Goal: Navigation & Orientation: Find specific page/section

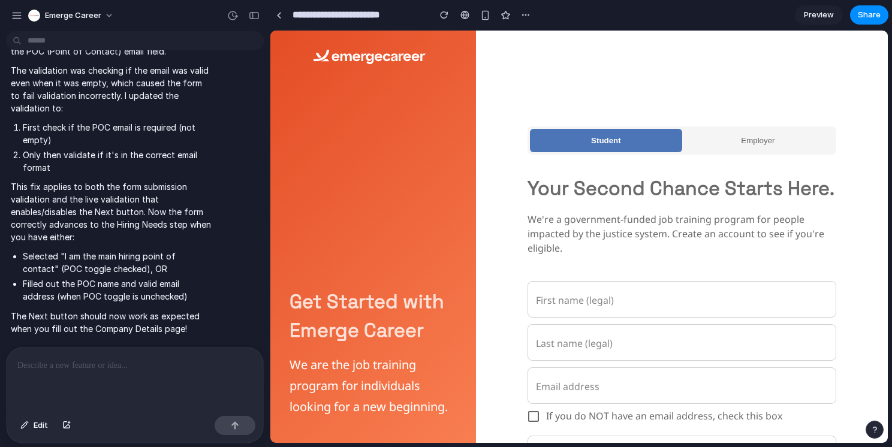
click at [763, 140] on span "Employer" at bounding box center [758, 140] width 34 height 9
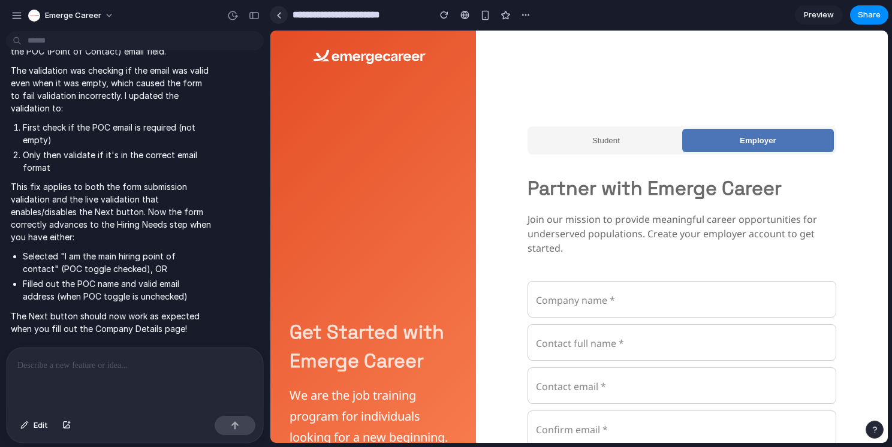
click at [280, 13] on div at bounding box center [278, 15] width 5 height 7
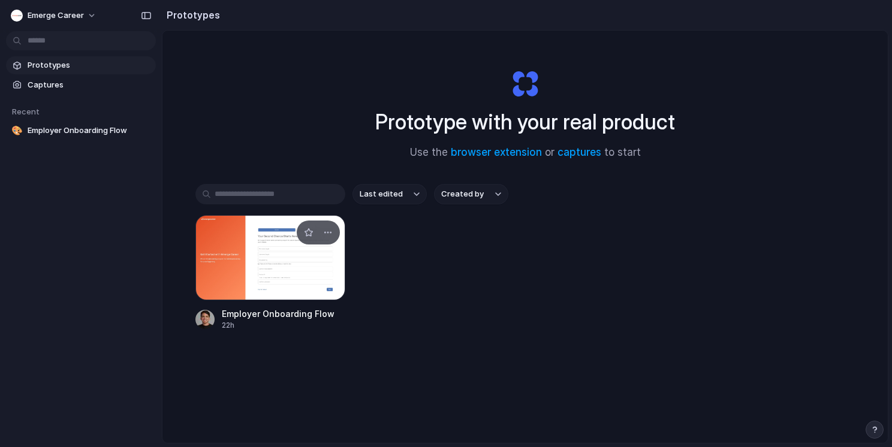
click at [267, 234] on div at bounding box center [270, 257] width 150 height 85
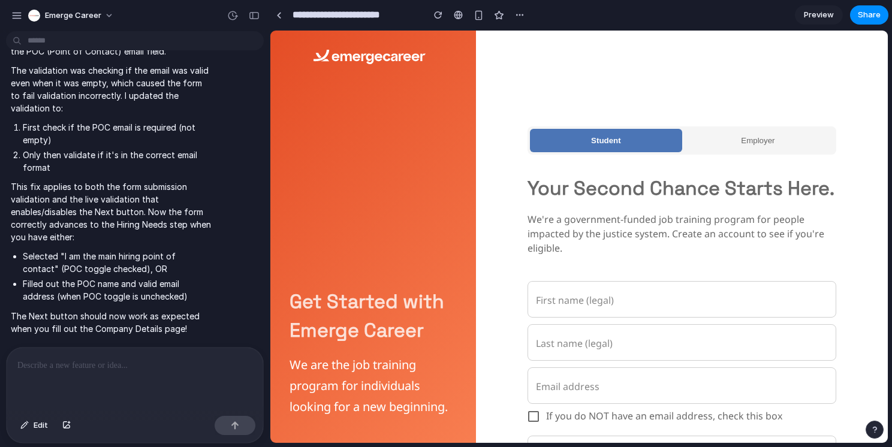
click at [270, 106] on main "Chat Preview" at bounding box center [579, 237] width 619 height 414
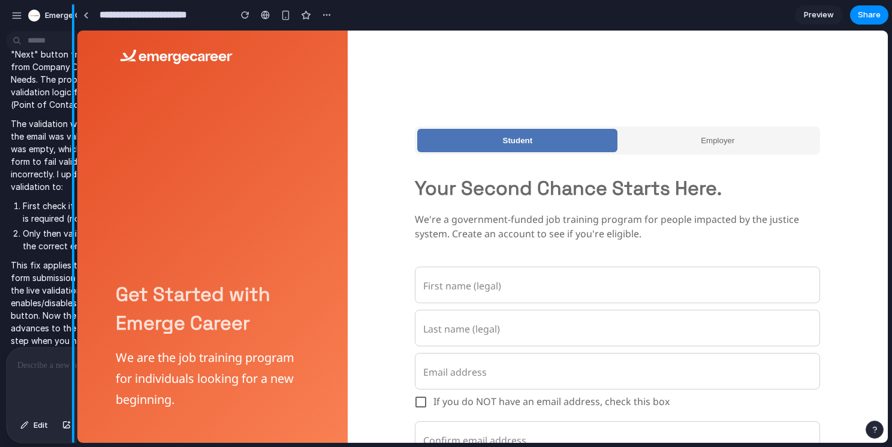
drag, startPoint x: 268, startPoint y: 106, endPoint x: 73, endPoint y: 106, distance: 194.9
